Goal: Task Accomplishment & Management: Manage account settings

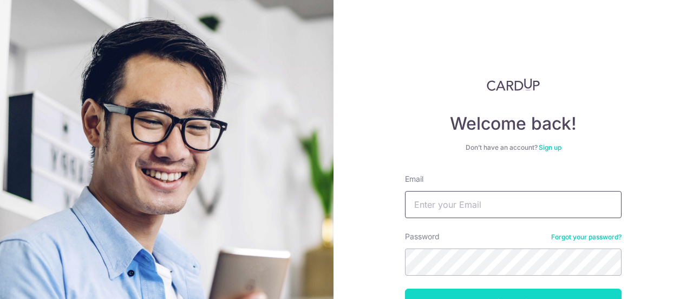
type input "[EMAIL_ADDRESS][DOMAIN_NAME]"
click at [453, 293] on button "Log in" at bounding box center [513, 301] width 217 height 27
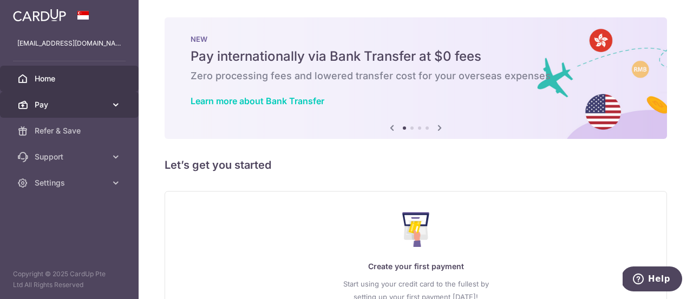
click at [101, 105] on span "Pay" at bounding box center [71, 104] width 72 height 11
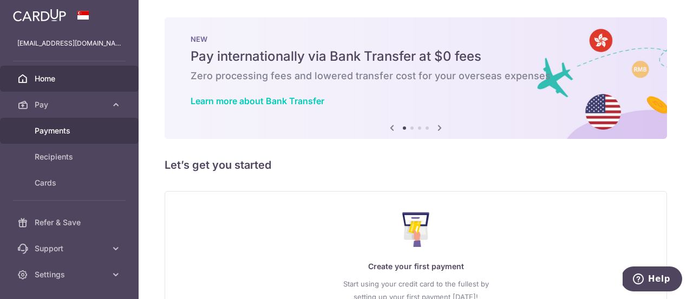
click at [63, 129] on span "Payments" at bounding box center [71, 130] width 72 height 11
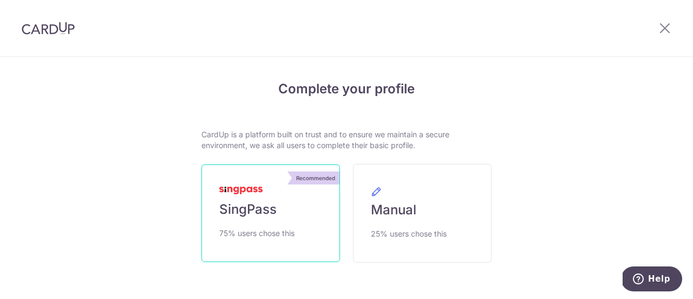
click at [242, 195] on link "Recommended SingPass 75% users chose this" at bounding box center [271, 213] width 139 height 98
click at [264, 202] on span "SingPass" at bounding box center [247, 208] width 57 height 17
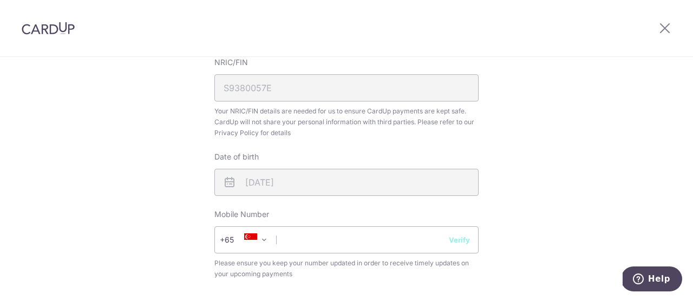
scroll to position [433, 0]
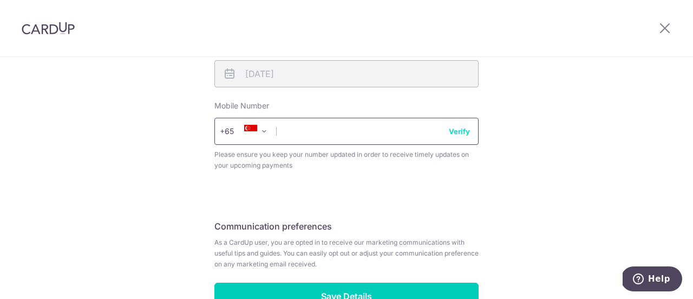
click at [328, 127] on input "text" at bounding box center [347, 131] width 264 height 27
type input "96205112"
select select "65"
click at [253, 129] on icon at bounding box center [250, 131] width 13 height 13
click at [259, 134] on span at bounding box center [264, 131] width 13 height 13
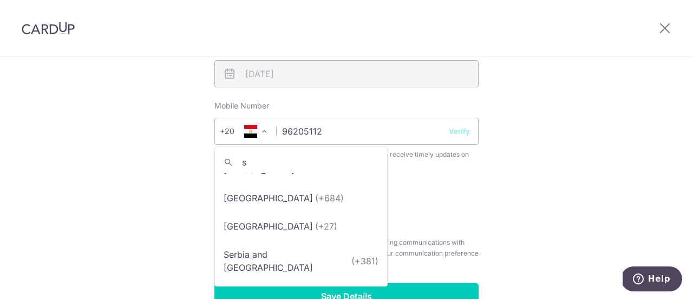
scroll to position [0, 0]
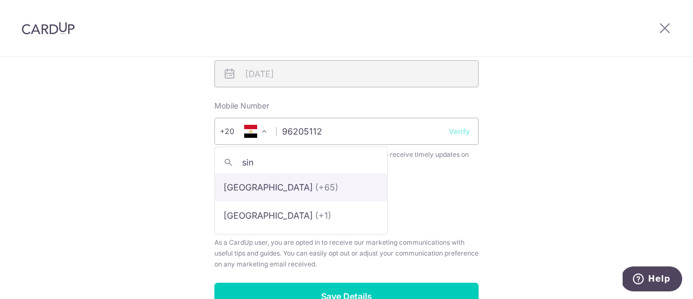
type input "sin"
select select "199"
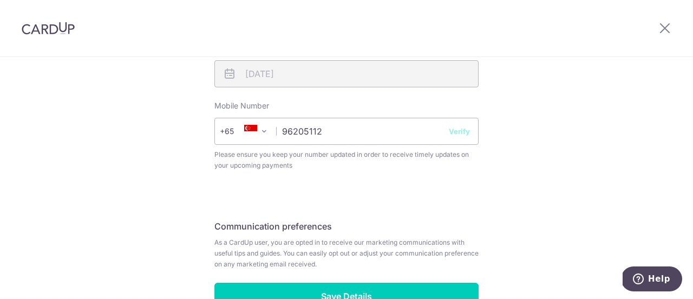
click at [463, 131] on button "Verify" at bounding box center [459, 131] width 21 height 11
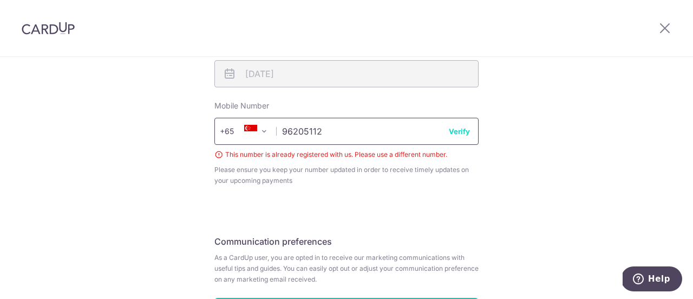
click at [336, 134] on input "96205112" at bounding box center [347, 131] width 264 height 27
type input "86018513"
click at [457, 129] on button "Verify" at bounding box center [459, 131] width 21 height 11
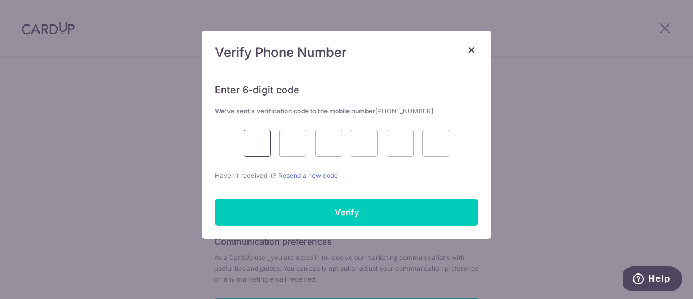
click at [267, 146] on input "text" at bounding box center [257, 142] width 27 height 27
type input "2"
type input "0"
type input "9"
type input "7"
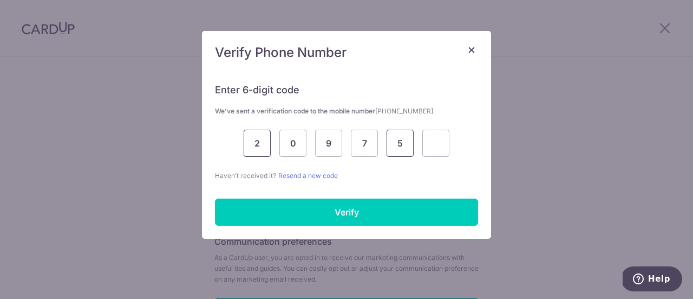
type input "5"
type input "7"
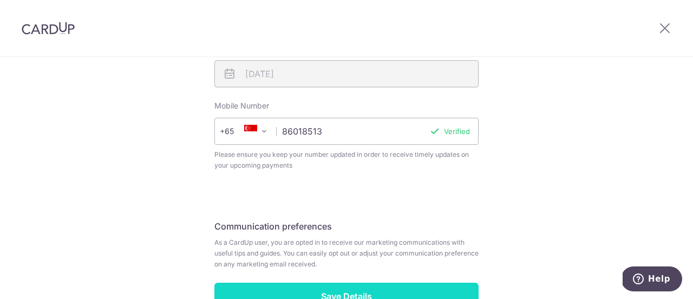
click at [348, 286] on input "Save Details" at bounding box center [347, 295] width 264 height 27
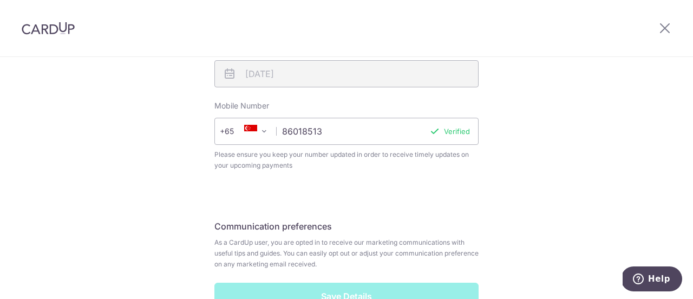
scroll to position [488, 0]
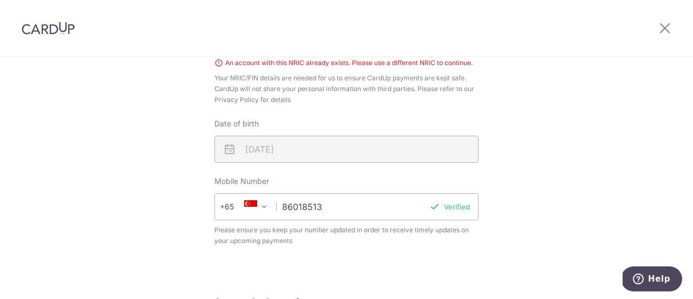
click at [309, 66] on div "An account with this NRIC already exists. Please use a different NRIC to contin…" at bounding box center [347, 62] width 264 height 11
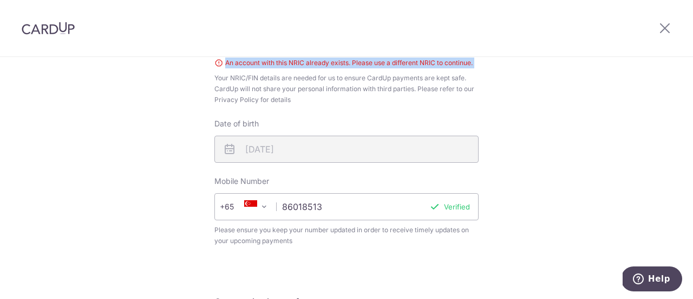
click at [309, 66] on div "An account with this NRIC already exists. Please use a different NRIC to contin…" at bounding box center [347, 62] width 264 height 11
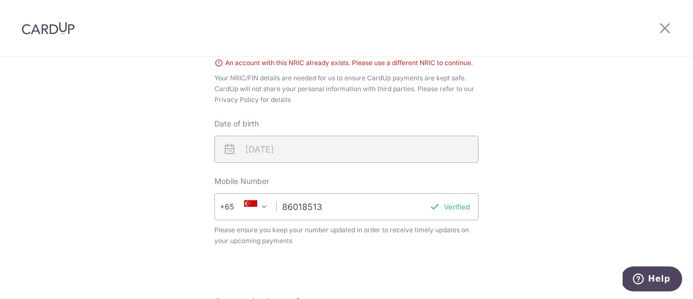
click at [312, 85] on span "Your NRIC/FIN details are needed for us to ensure CardUp payments are kept safe…" at bounding box center [347, 89] width 264 height 33
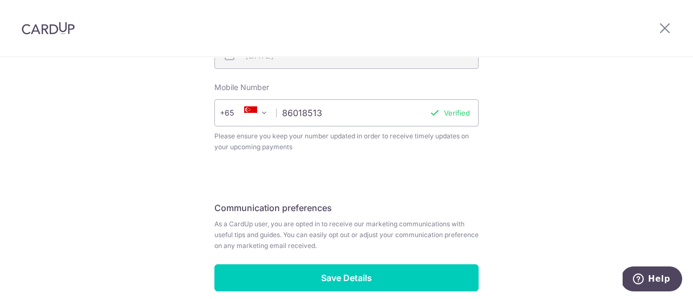
scroll to position [518, 0]
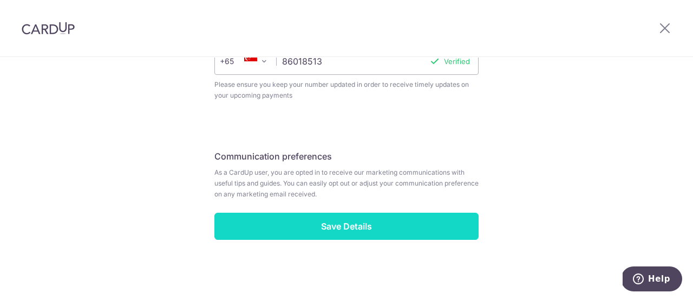
click at [351, 222] on input "Save Details" at bounding box center [347, 225] width 264 height 27
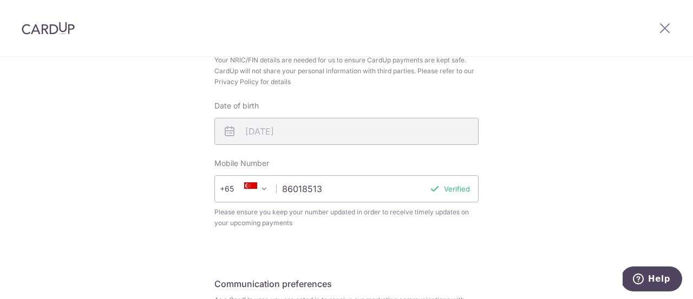
scroll to position [302, 0]
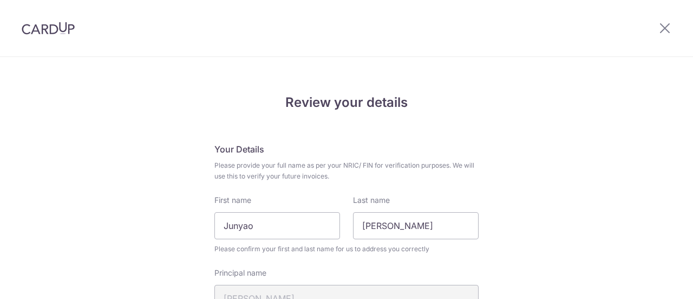
scroll to position [373, 0]
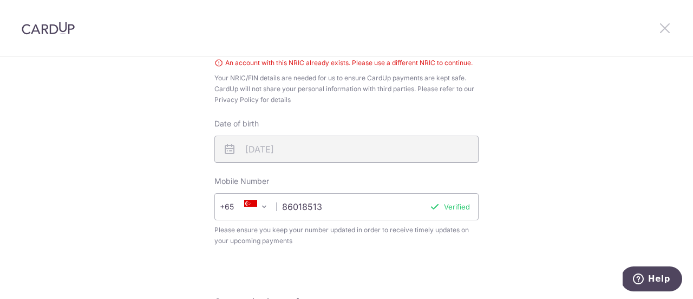
click at [665, 25] on icon at bounding box center [665, 28] width 13 height 14
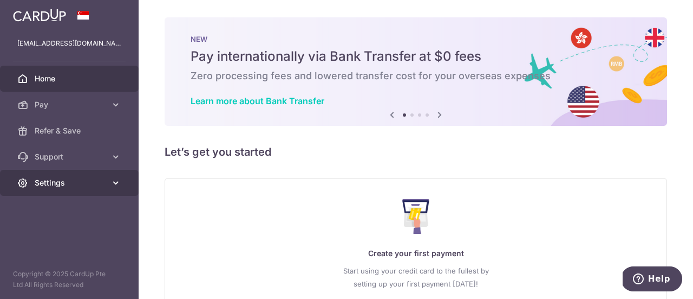
click at [64, 182] on span "Settings" at bounding box center [71, 182] width 72 height 11
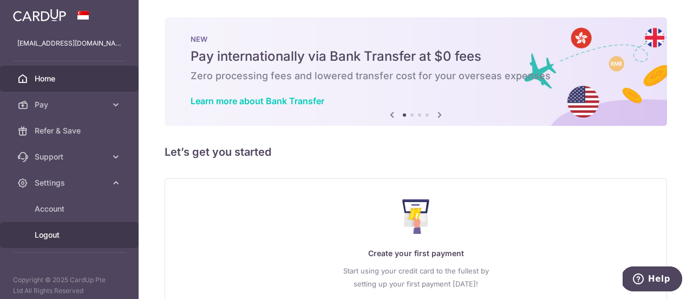
click at [58, 232] on span "Logout" at bounding box center [71, 234] width 72 height 11
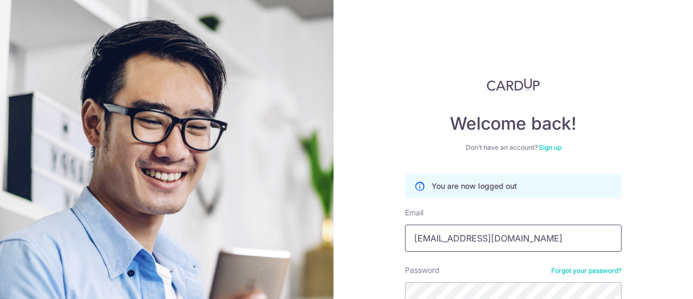
click at [457, 246] on input "[EMAIL_ADDRESS][DOMAIN_NAME]" at bounding box center [513, 237] width 217 height 27
type input "[EMAIL_ADDRESS][DOMAIN_NAME]"
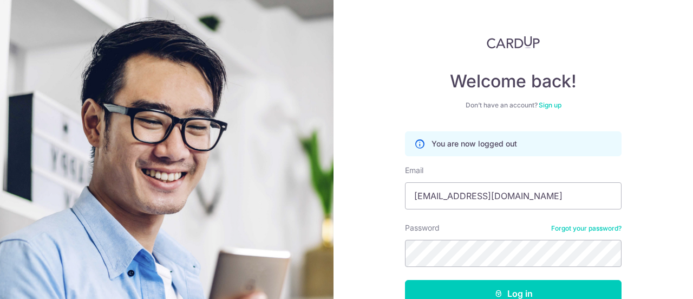
scroll to position [108, 0]
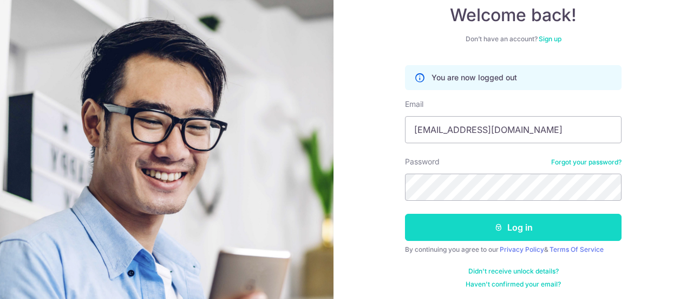
click at [496, 225] on icon "submit" at bounding box center [499, 227] width 9 height 9
